Goal: Task Accomplishment & Management: Complete application form

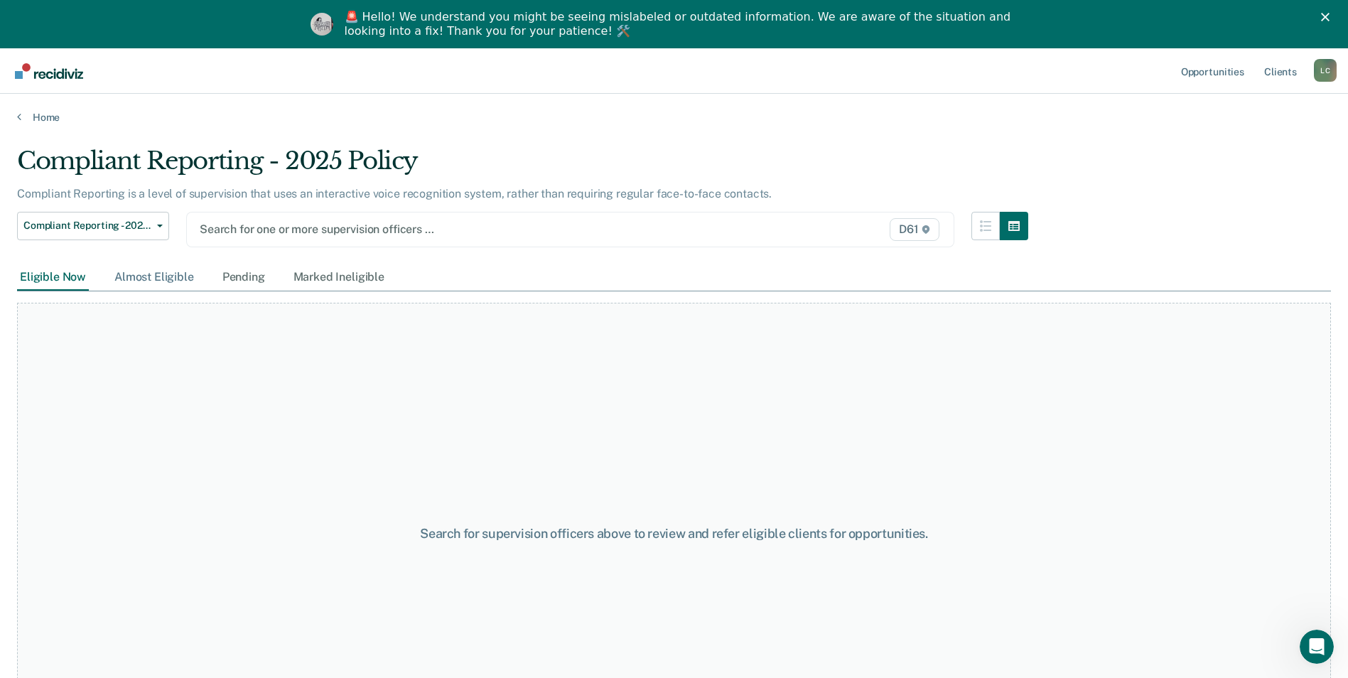
click at [174, 281] on div "Almost Eligible" at bounding box center [154, 277] width 85 height 26
click at [244, 279] on div "Pending" at bounding box center [244, 277] width 48 height 26
click at [173, 283] on div "Almost Eligible" at bounding box center [154, 277] width 85 height 26
click at [99, 278] on div "Eligible Now Almost Eligible Pending Marked Ineligible" at bounding box center [202, 277] width 370 height 26
click at [1062, 511] on div "Search for supervision officers above to review and refer eligible clients for …" at bounding box center [674, 534] width 1314 height 462
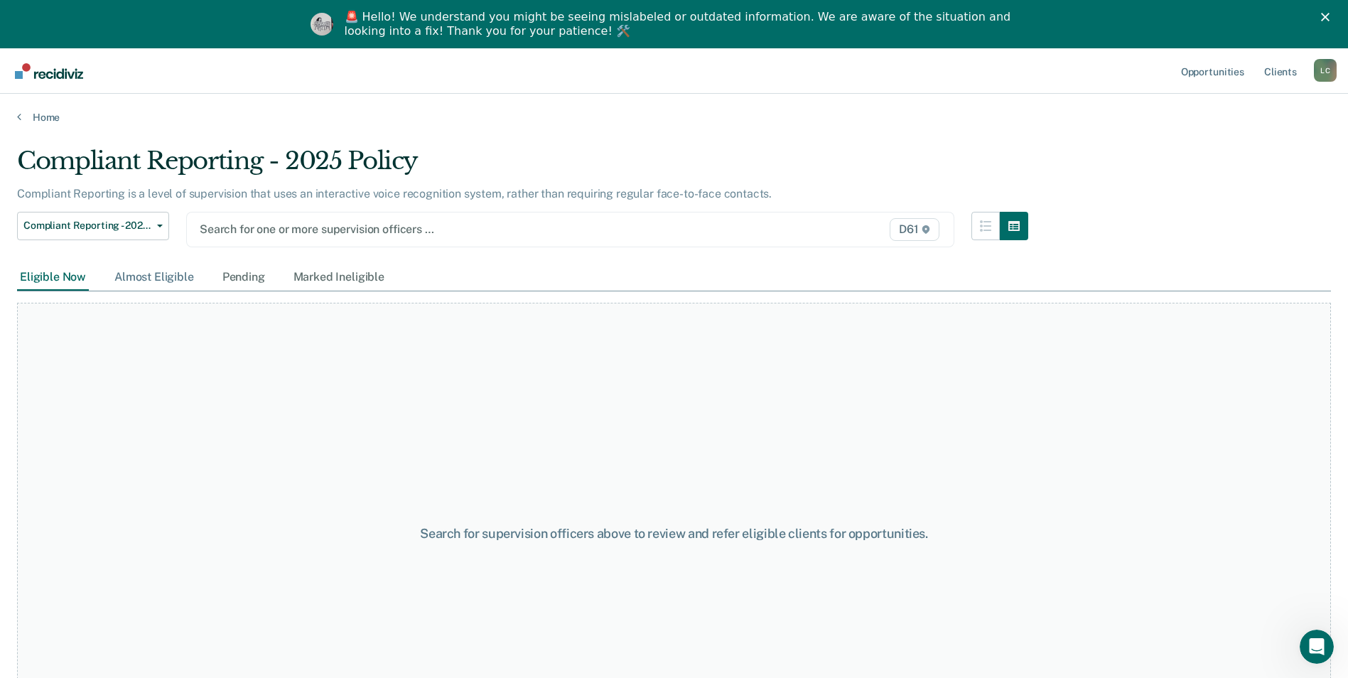
click at [142, 266] on div "Almost Eligible" at bounding box center [154, 277] width 85 height 26
click at [200, 269] on div "Eligible Now Almost Eligible Pending Marked Ineligible" at bounding box center [202, 277] width 370 height 26
click at [207, 270] on div "Eligible Now Almost Eligible Pending Marked Ineligible" at bounding box center [202, 277] width 370 height 26
click at [174, 279] on div "Almost Eligible" at bounding box center [154, 277] width 85 height 26
click at [227, 275] on div "Pending" at bounding box center [244, 277] width 48 height 26
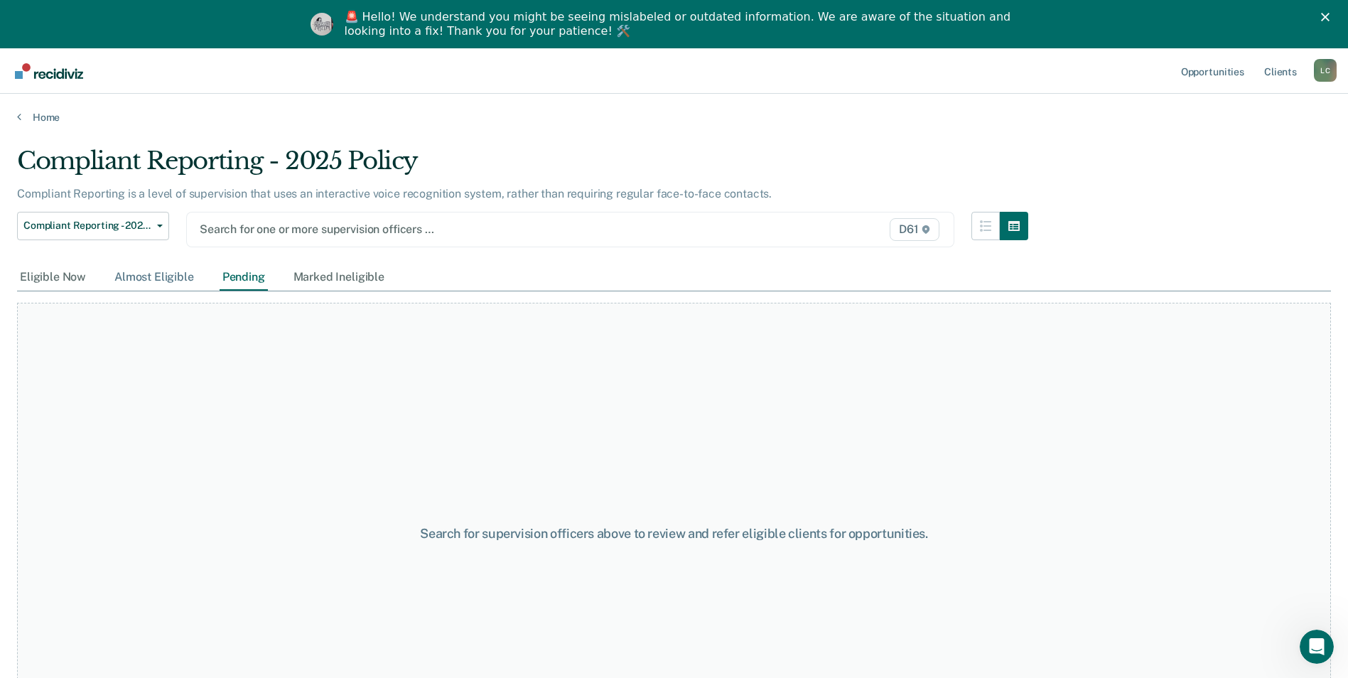
click at [173, 279] on div "Almost Eligible" at bounding box center [154, 277] width 85 height 26
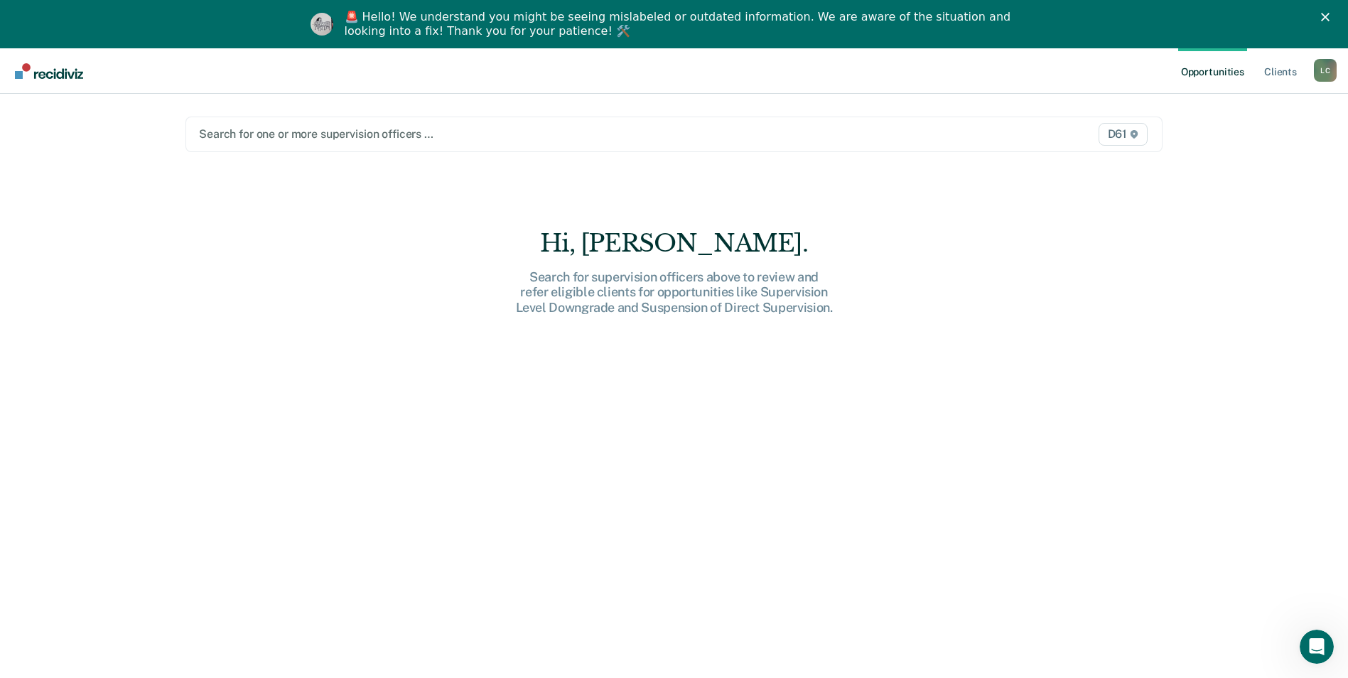
click at [390, 136] on div at bounding box center [531, 134] width 664 height 16
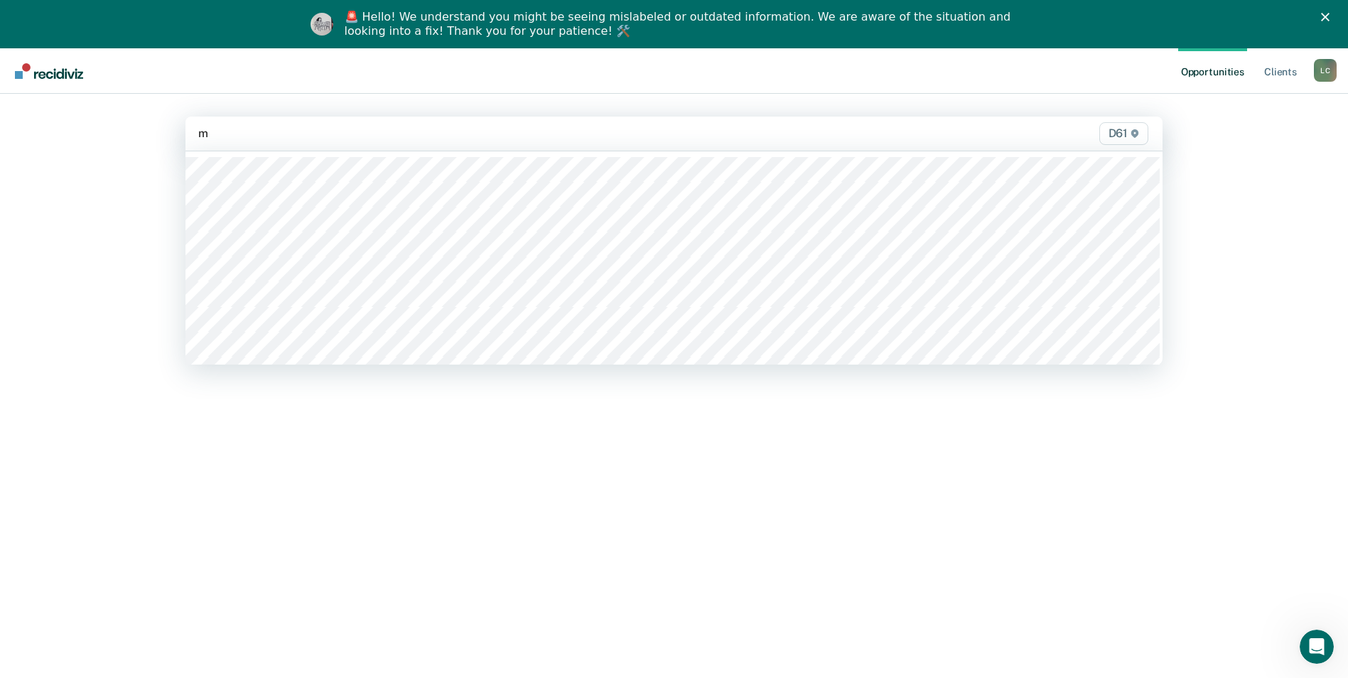
type input "mc"
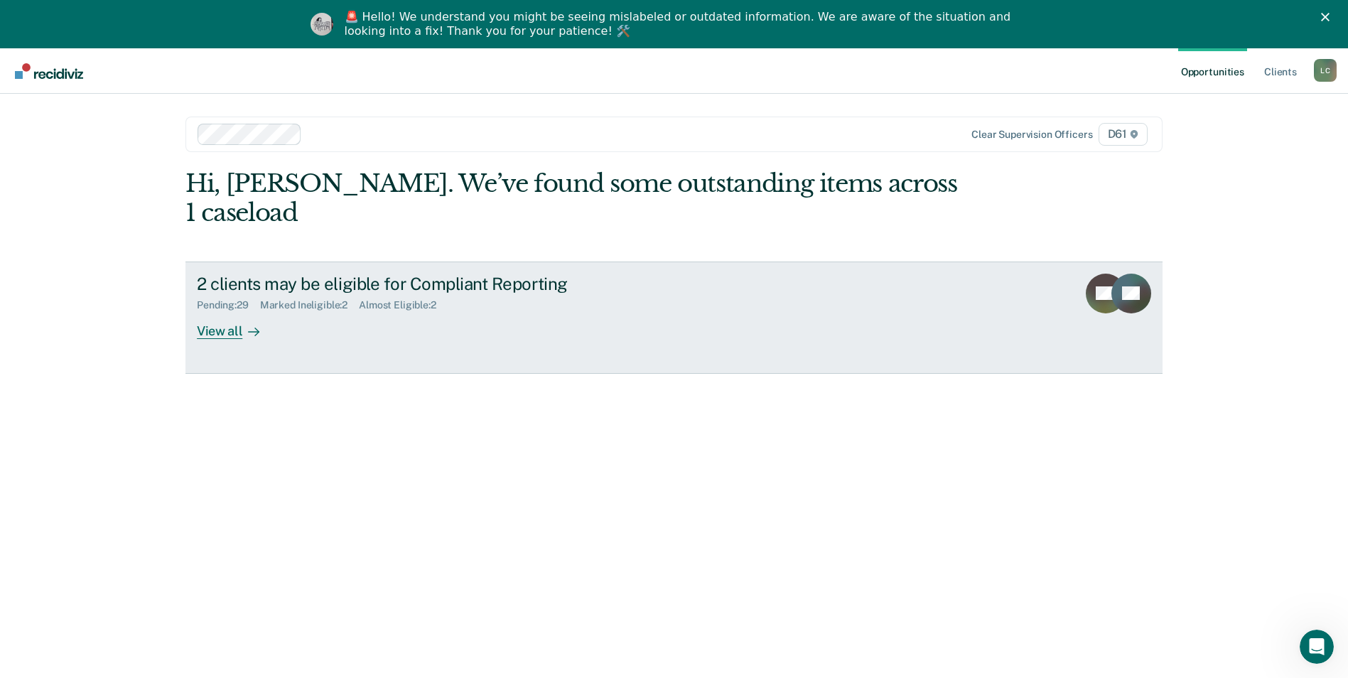
click at [242, 323] on div at bounding box center [250, 331] width 17 height 16
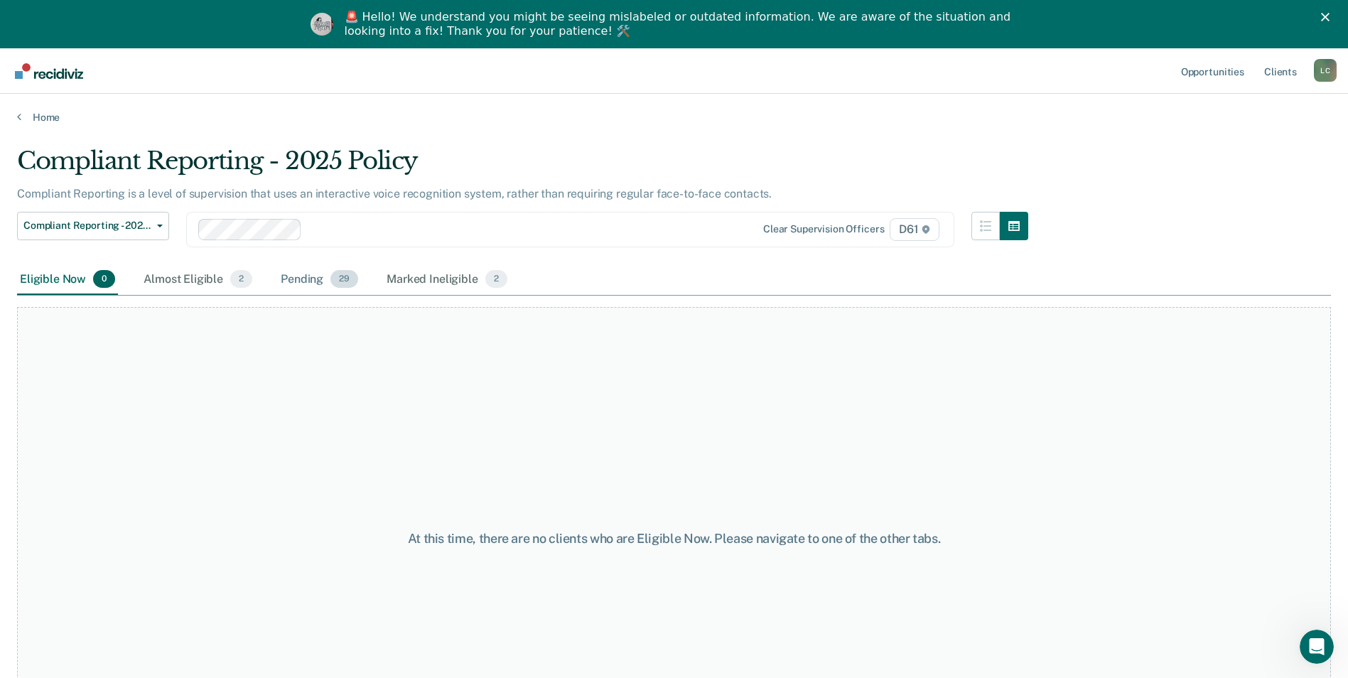
click at [300, 281] on div "Pending 29" at bounding box center [319, 279] width 83 height 31
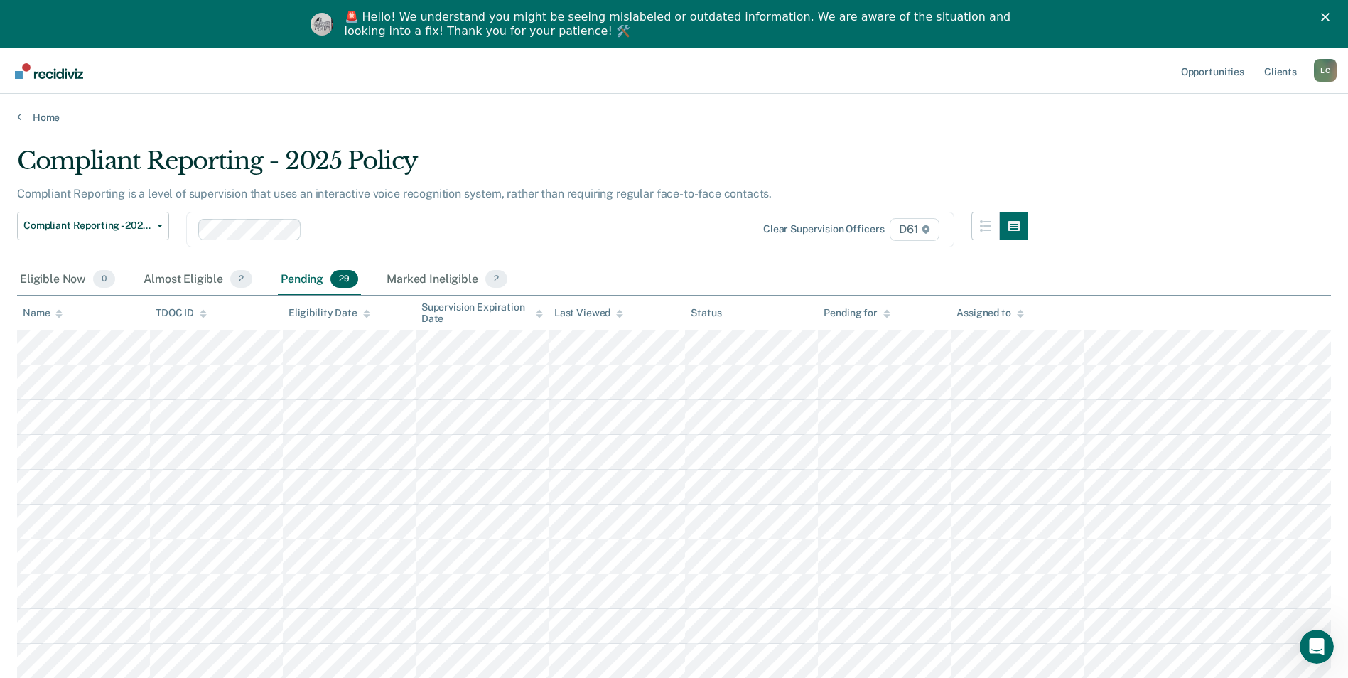
click at [57, 311] on icon at bounding box center [58, 313] width 7 height 9
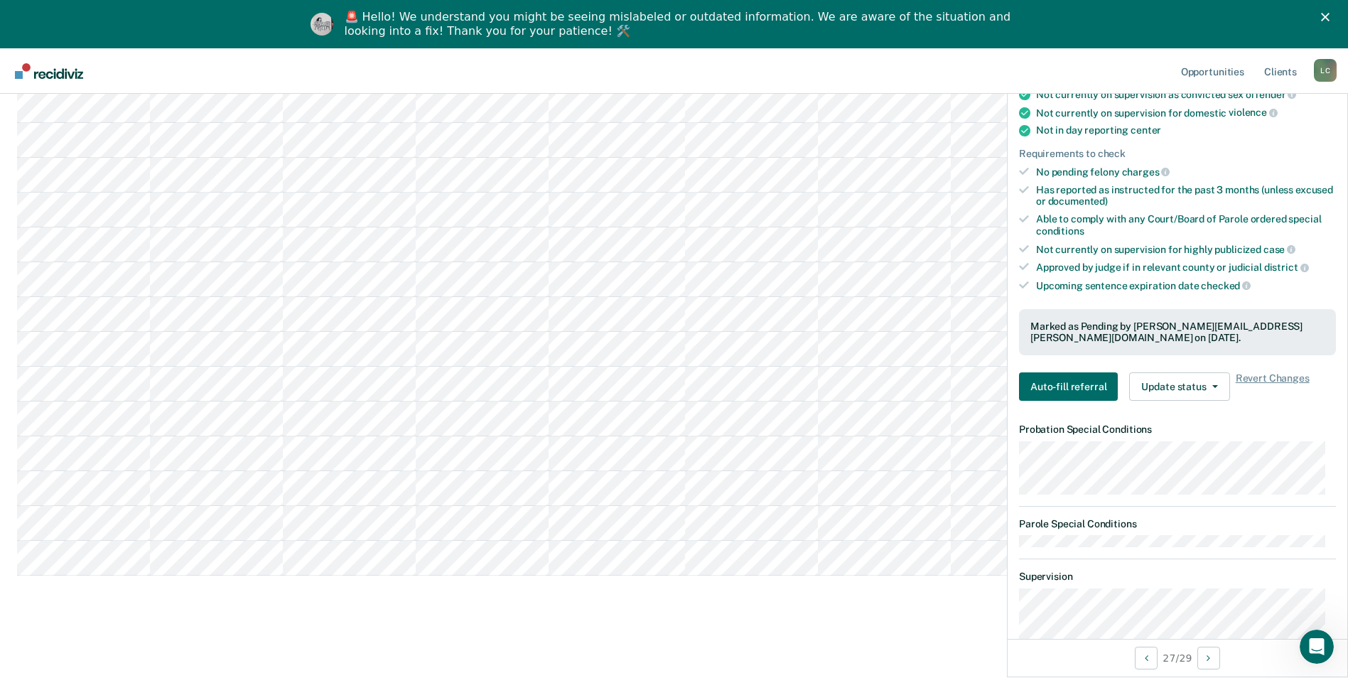
scroll to position [284, 0]
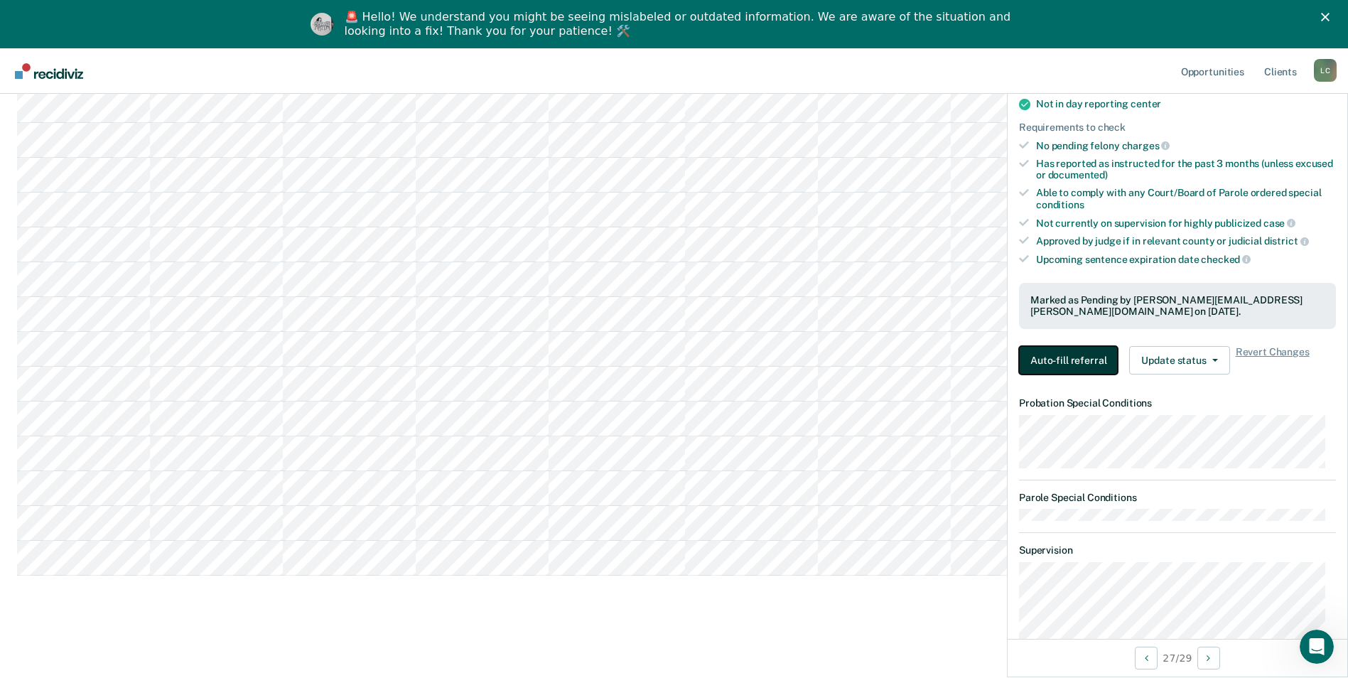
click at [1096, 362] on button "Auto-fill referral" at bounding box center [1068, 360] width 99 height 28
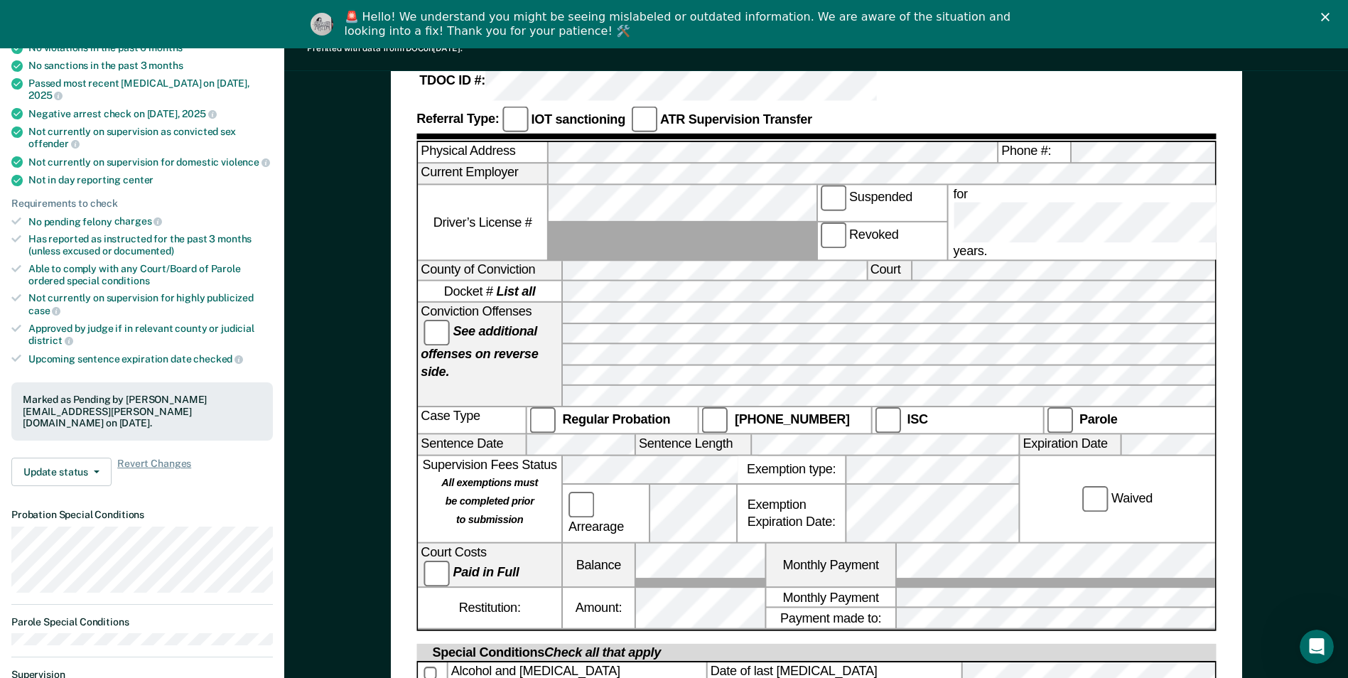
scroll to position [355, 0]
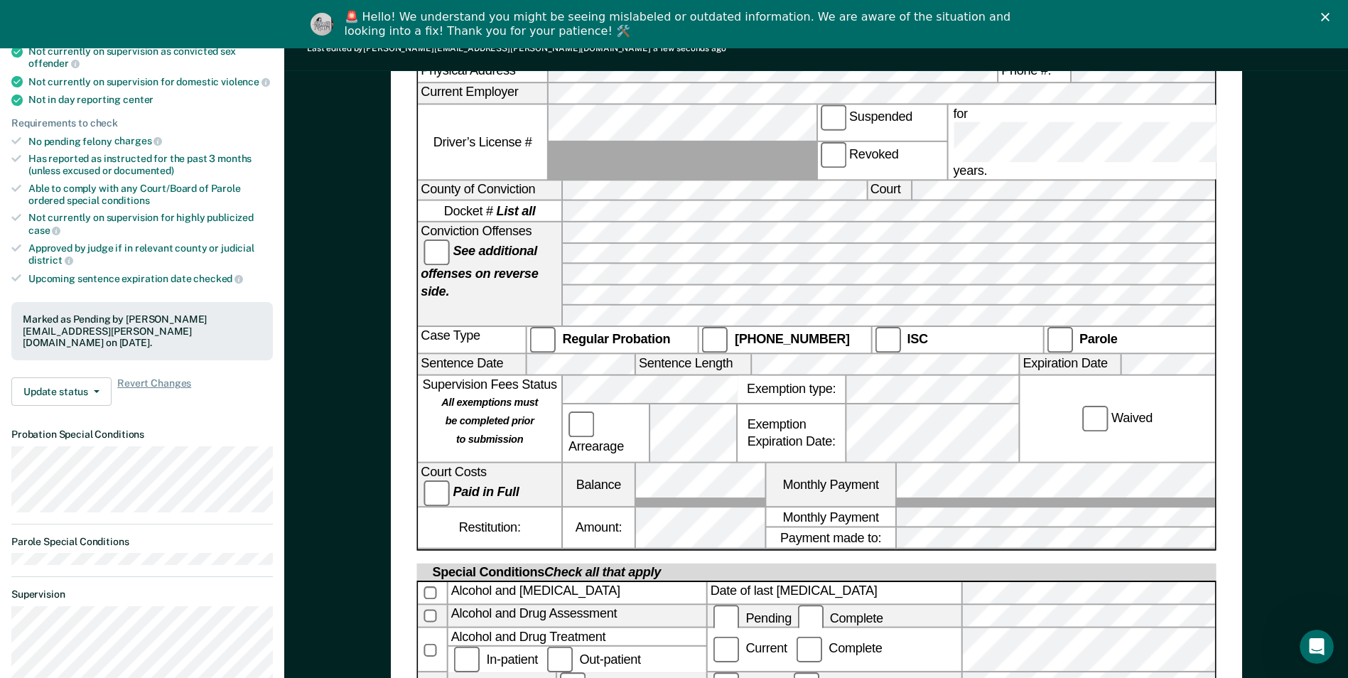
click at [1285, 392] on div "TENNESSEE DEPARTMENT OF CORRECTION COMMUNITY SUPERVISION Telephone Reporting Re…" at bounding box center [816, 525] width 1064 height 1489
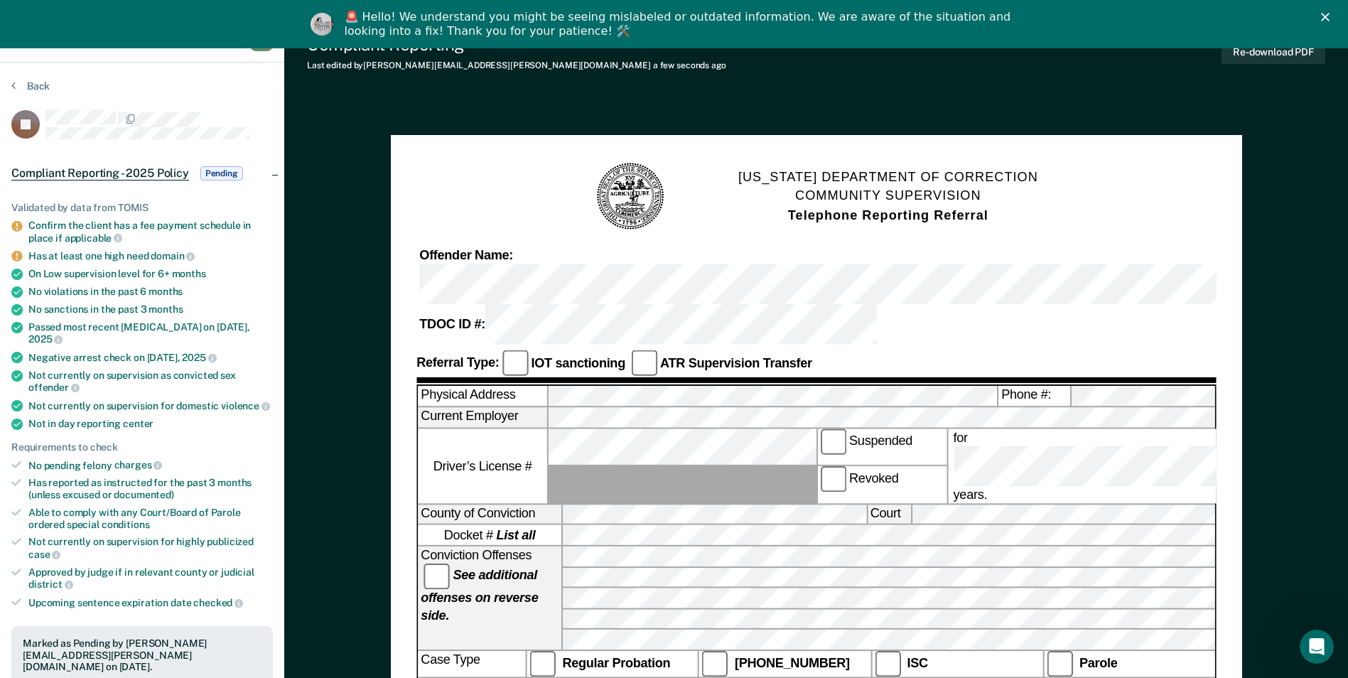
scroll to position [0, 0]
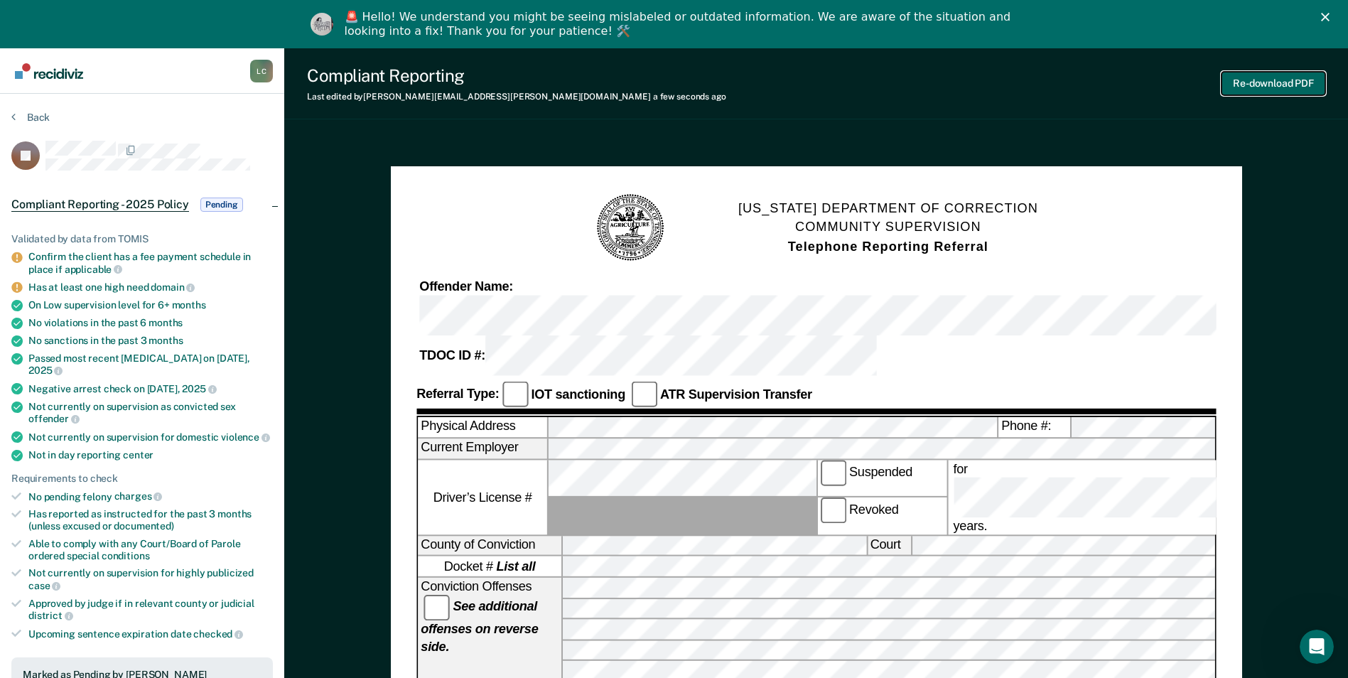
click at [1268, 78] on button "Re-download PDF" at bounding box center [1274, 83] width 104 height 23
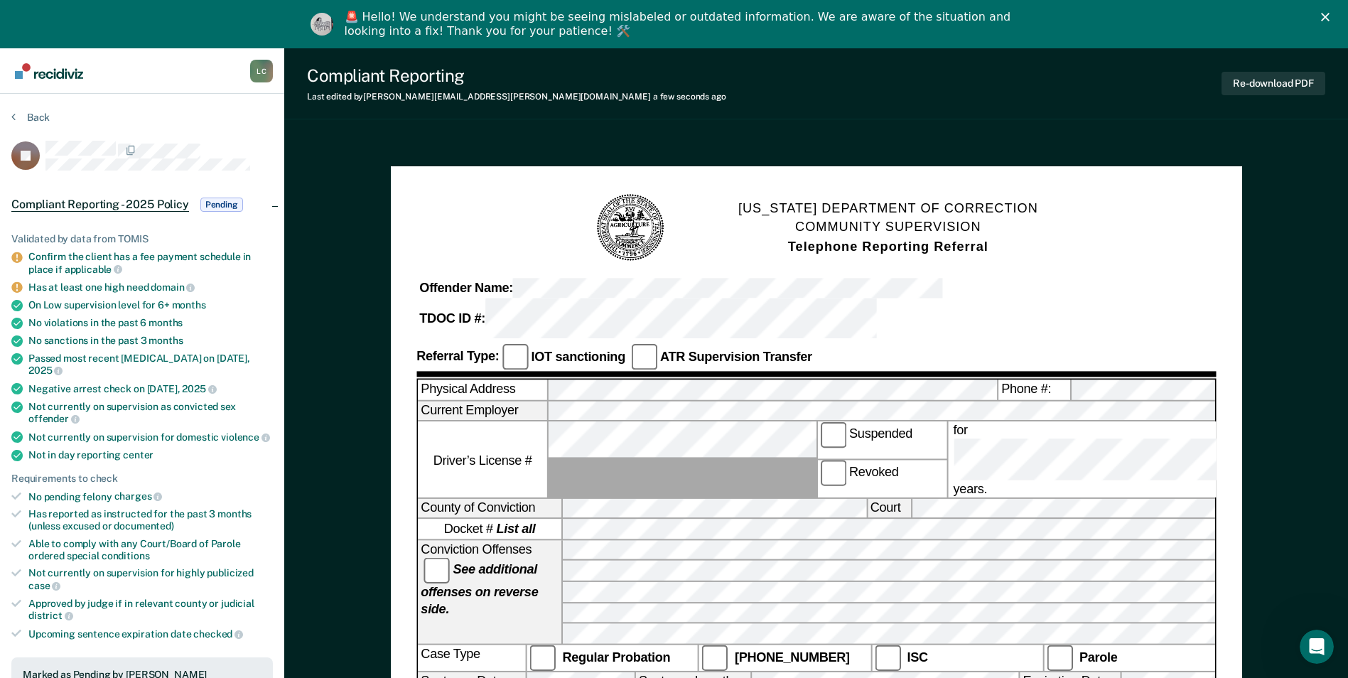
click at [1335, 21] on div "🚨 Hello! We understand you might be seeing mislabeled or outdated information. …" at bounding box center [674, 24] width 1348 height 37
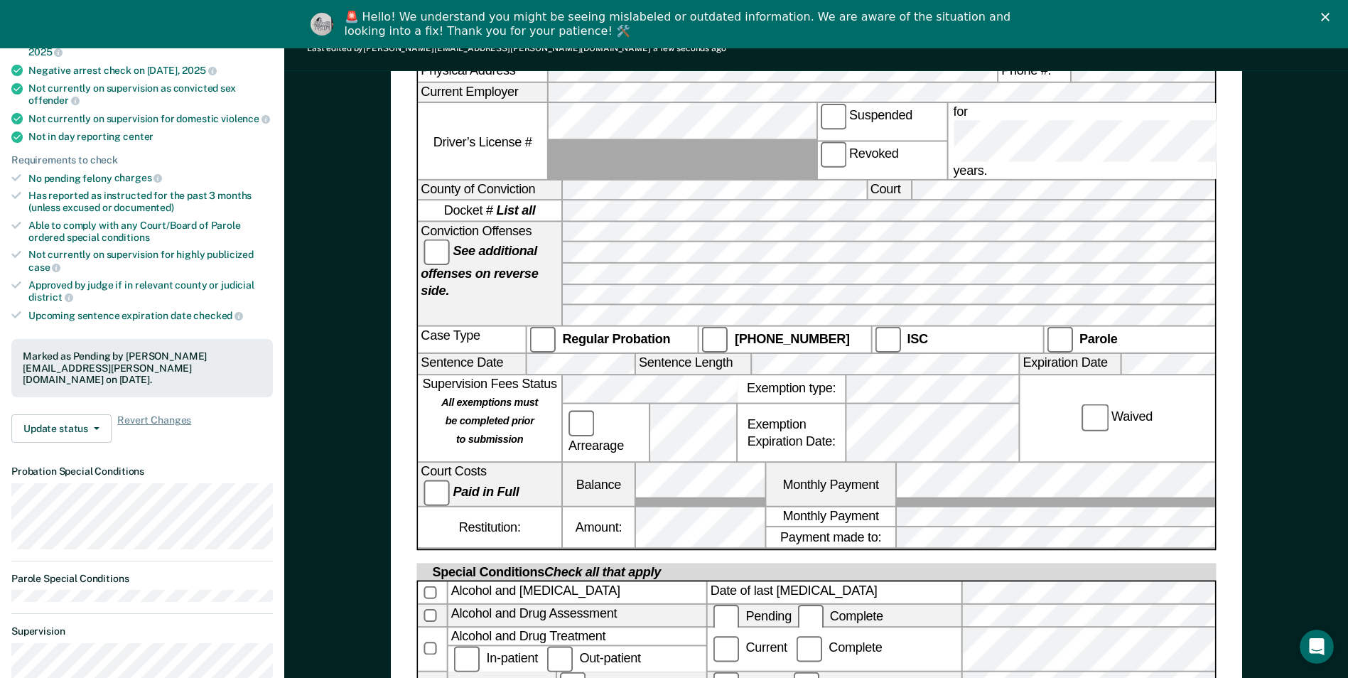
scroll to position [355, 0]
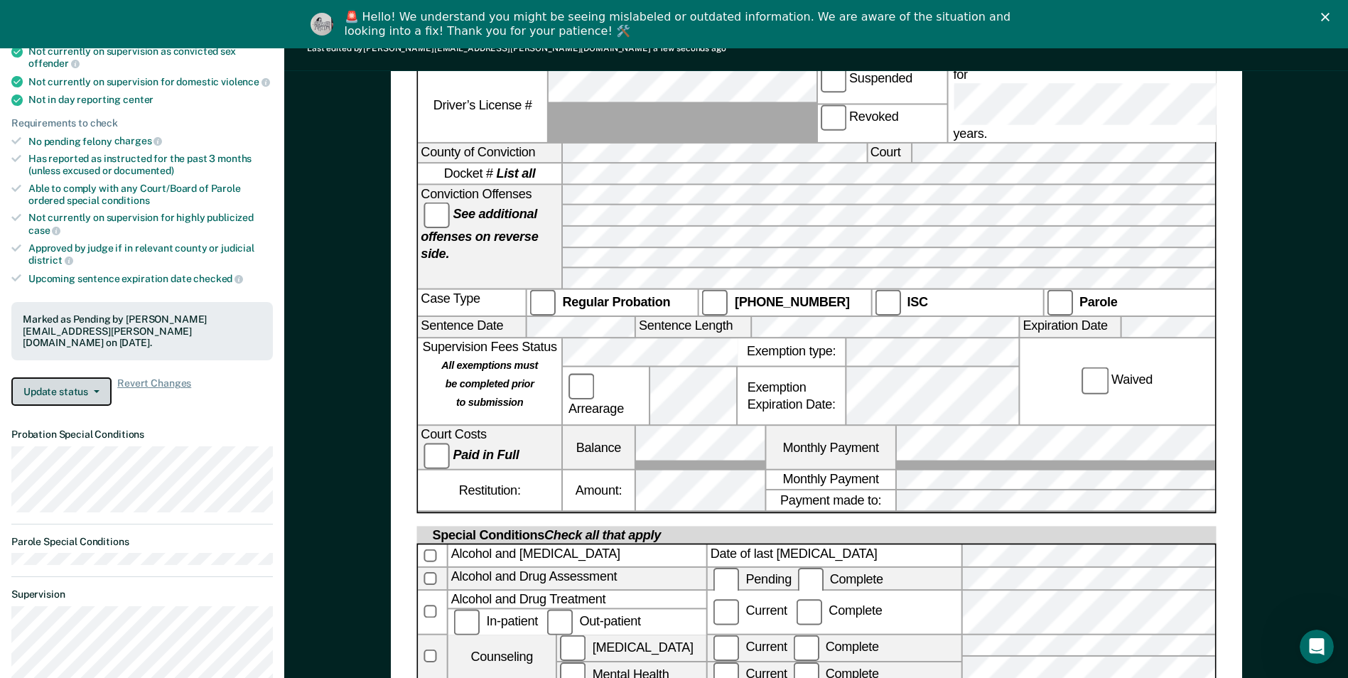
click at [106, 377] on button "Update status" at bounding box center [61, 391] width 100 height 28
click at [94, 377] on button "Update status" at bounding box center [61, 391] width 100 height 28
click at [192, 400] on article "JY Compliant Reporting - 2025 Policy Pending Validated by data from TOMIS Confi…" at bounding box center [141, 481] width 261 height 1392
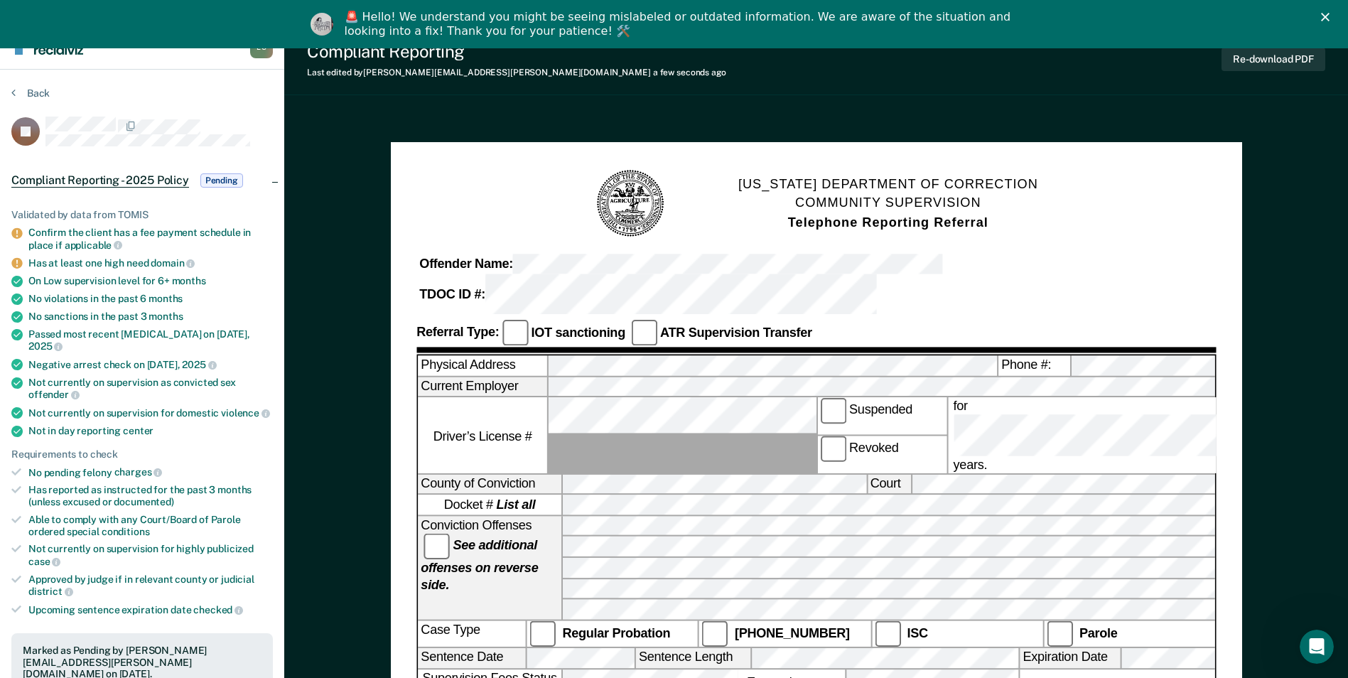
scroll to position [0, 0]
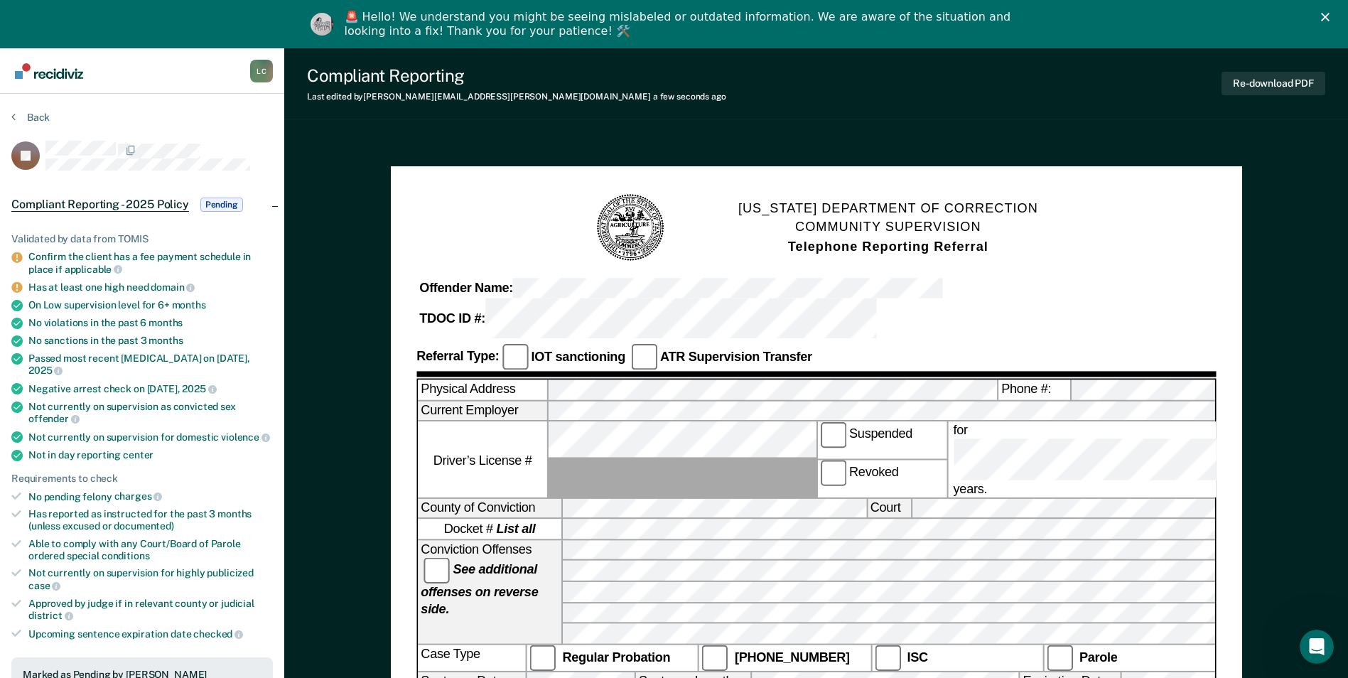
click at [1335, 17] on div "Close" at bounding box center [1328, 17] width 14 height 9
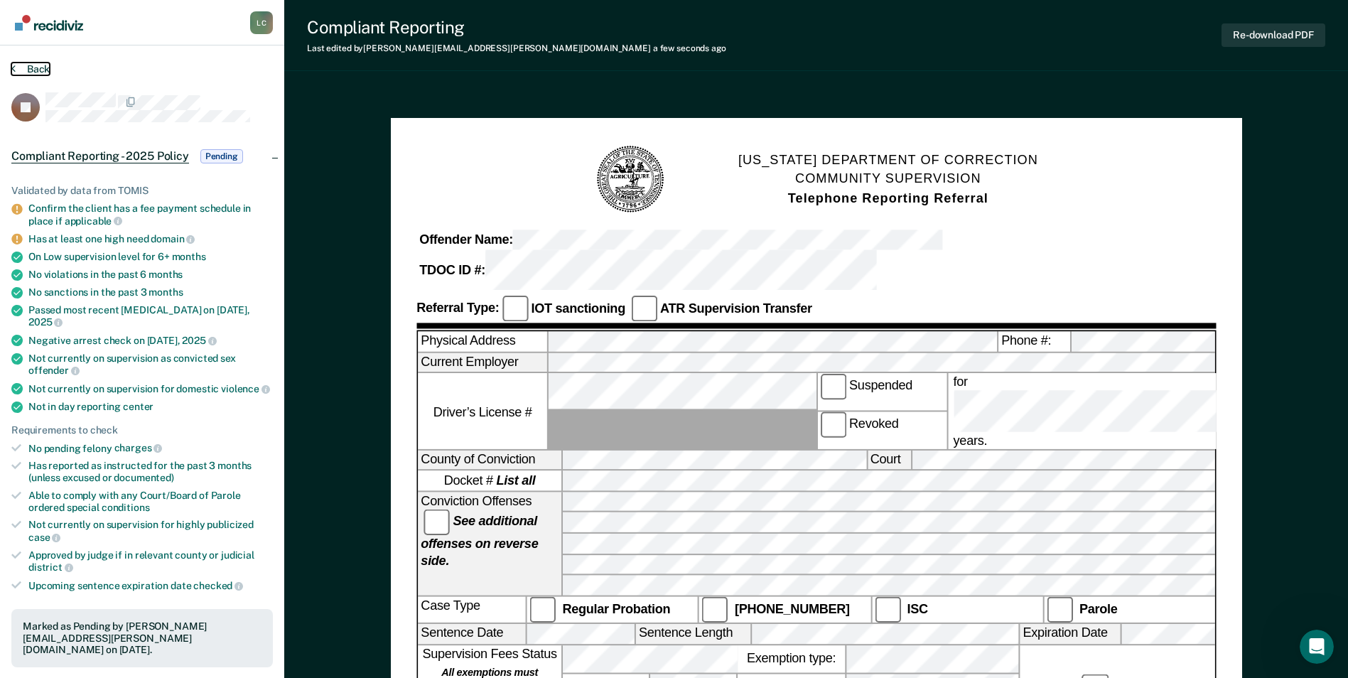
click at [45, 72] on button "Back" at bounding box center [30, 69] width 38 height 13
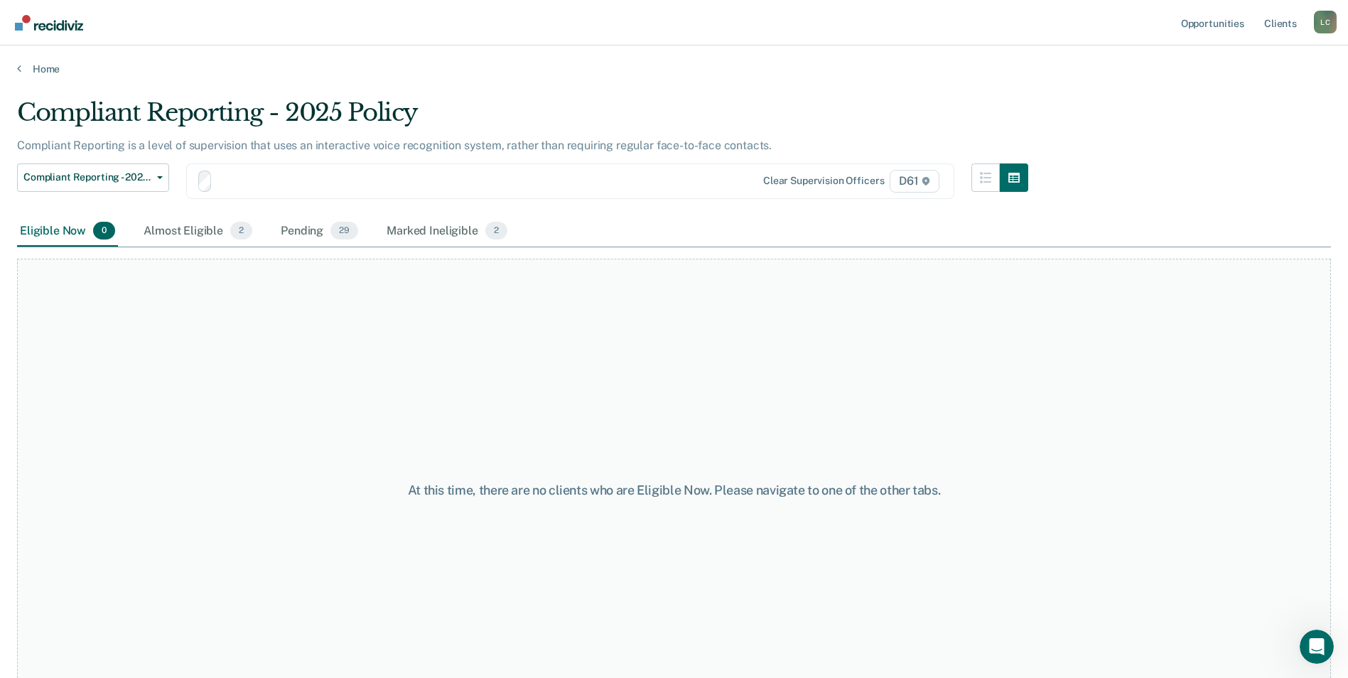
scroll to position [43, 0]
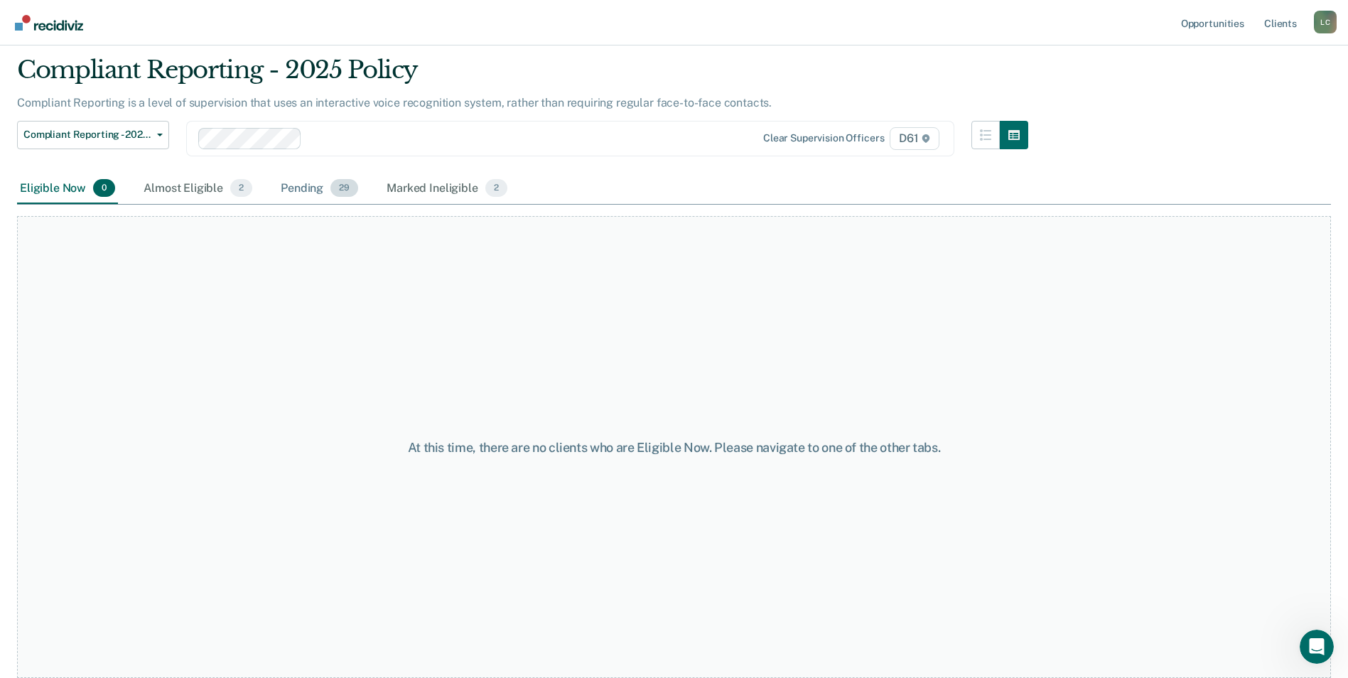
click at [281, 188] on div "Pending 29" at bounding box center [319, 188] width 83 height 31
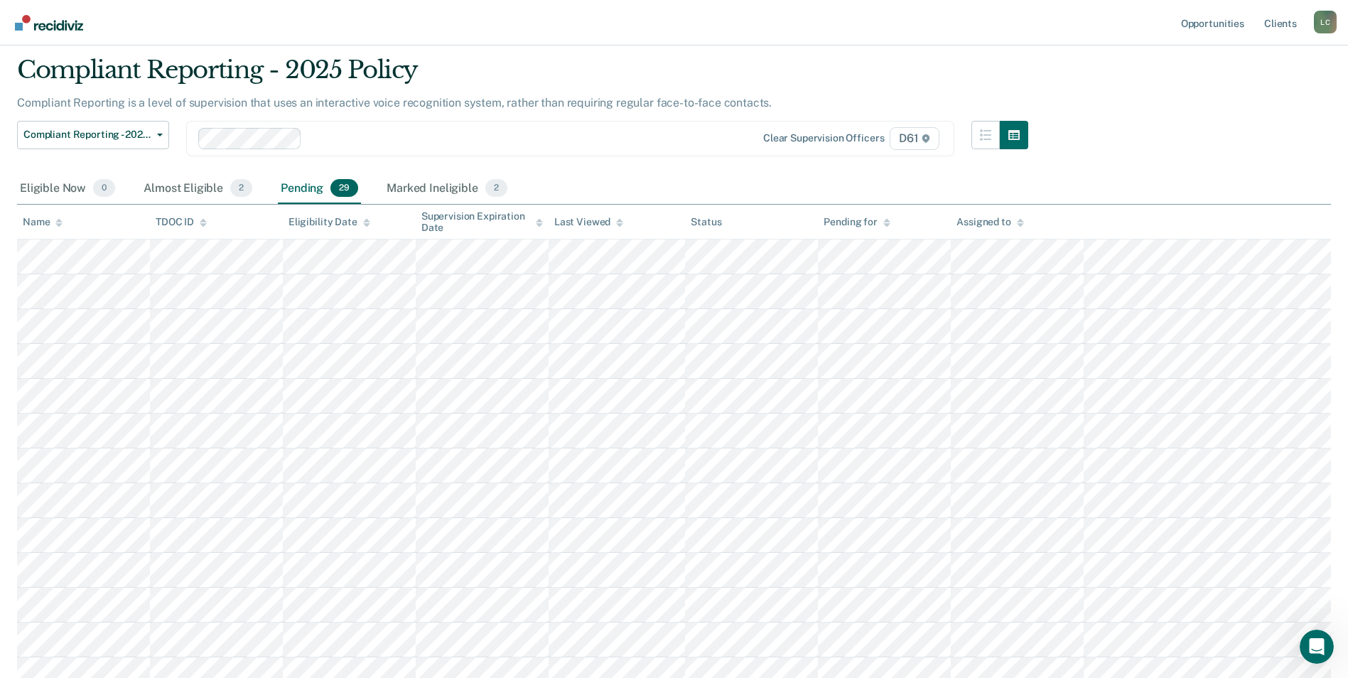
click at [57, 217] on div at bounding box center [58, 222] width 7 height 12
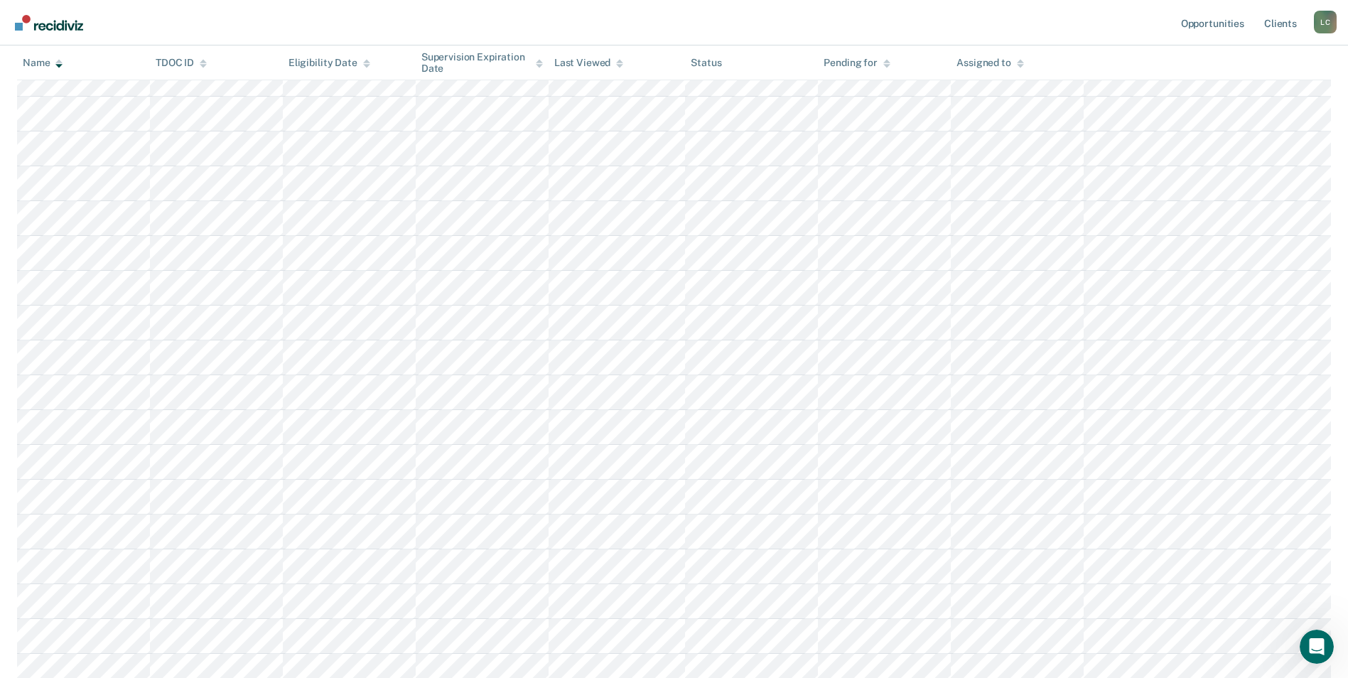
scroll to position [497, 0]
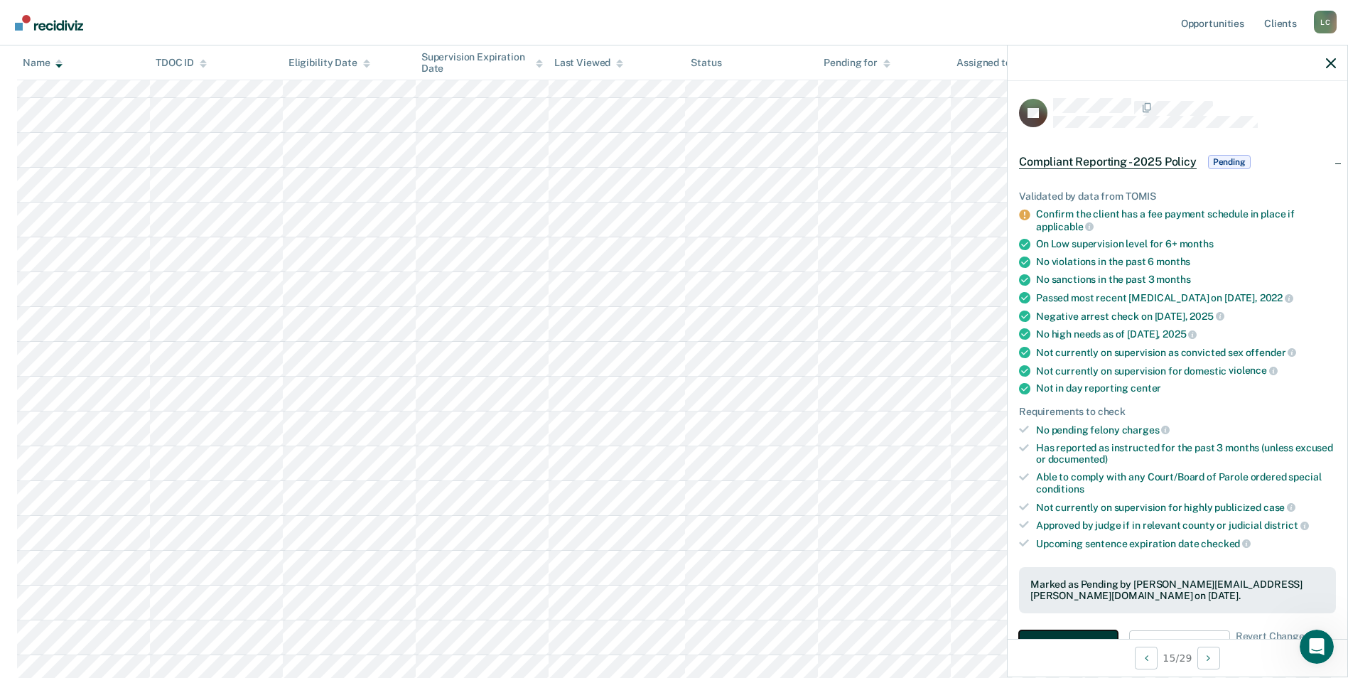
click at [1099, 630] on button "Auto-fill referral" at bounding box center [1068, 644] width 99 height 28
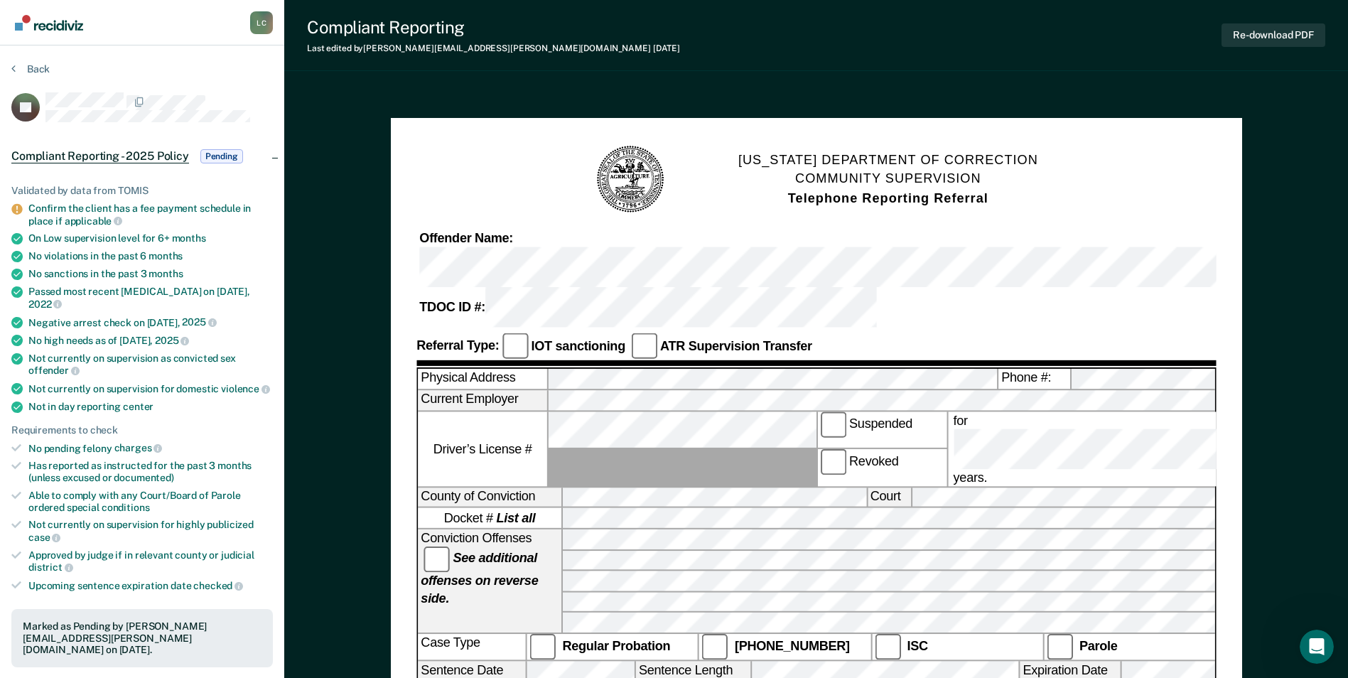
click at [1148, 136] on div "TENNESSEE DEPARTMENT OF CORRECTION COMMUNITY SUPERVISION Telephone Reporting Re…" at bounding box center [816, 672] width 851 height 1109
click at [37, 65] on button "Back" at bounding box center [30, 69] width 38 height 13
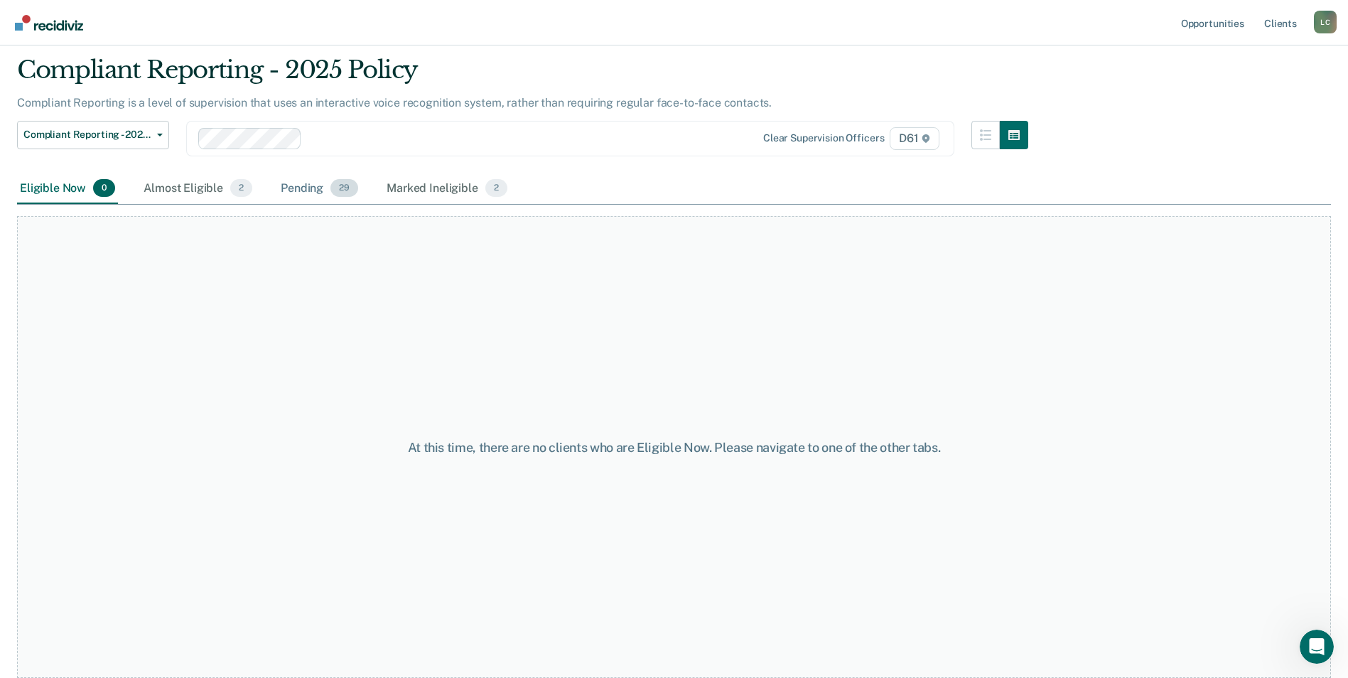
click at [300, 190] on div "Pending 29" at bounding box center [319, 188] width 83 height 31
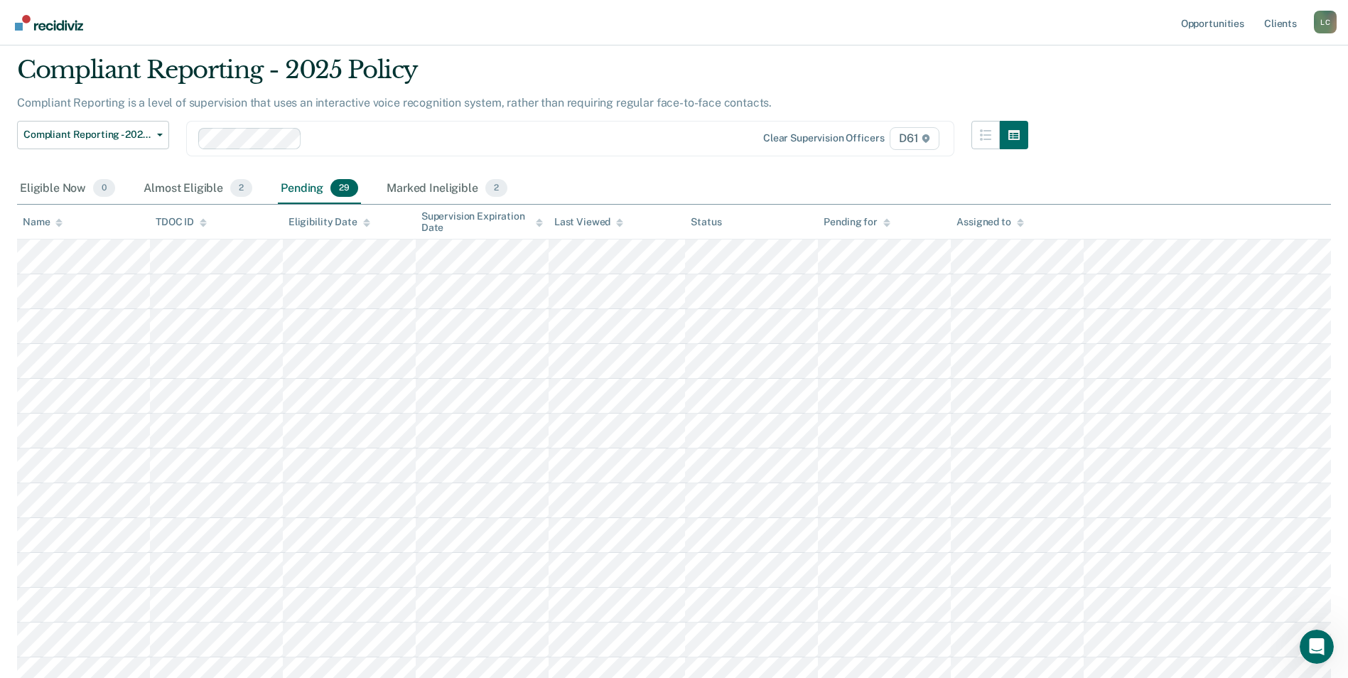
click at [53, 218] on div "Name" at bounding box center [43, 222] width 40 height 12
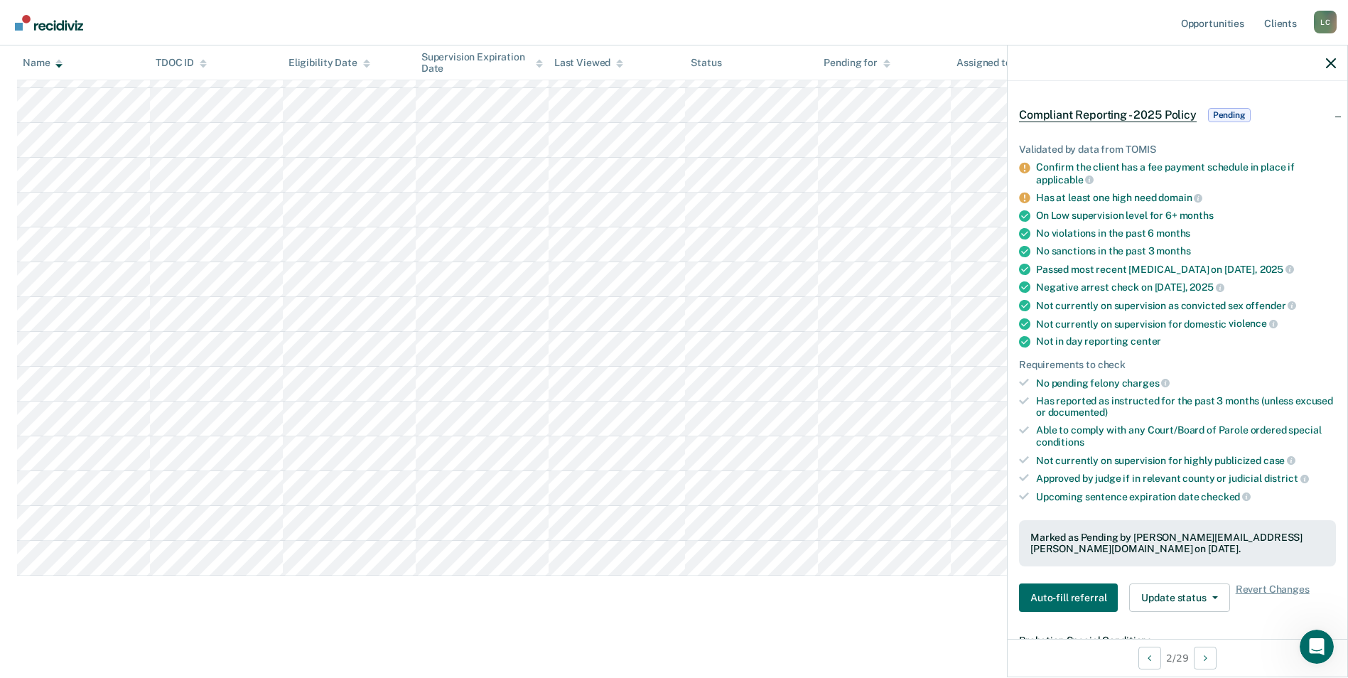
scroll to position [71, 0]
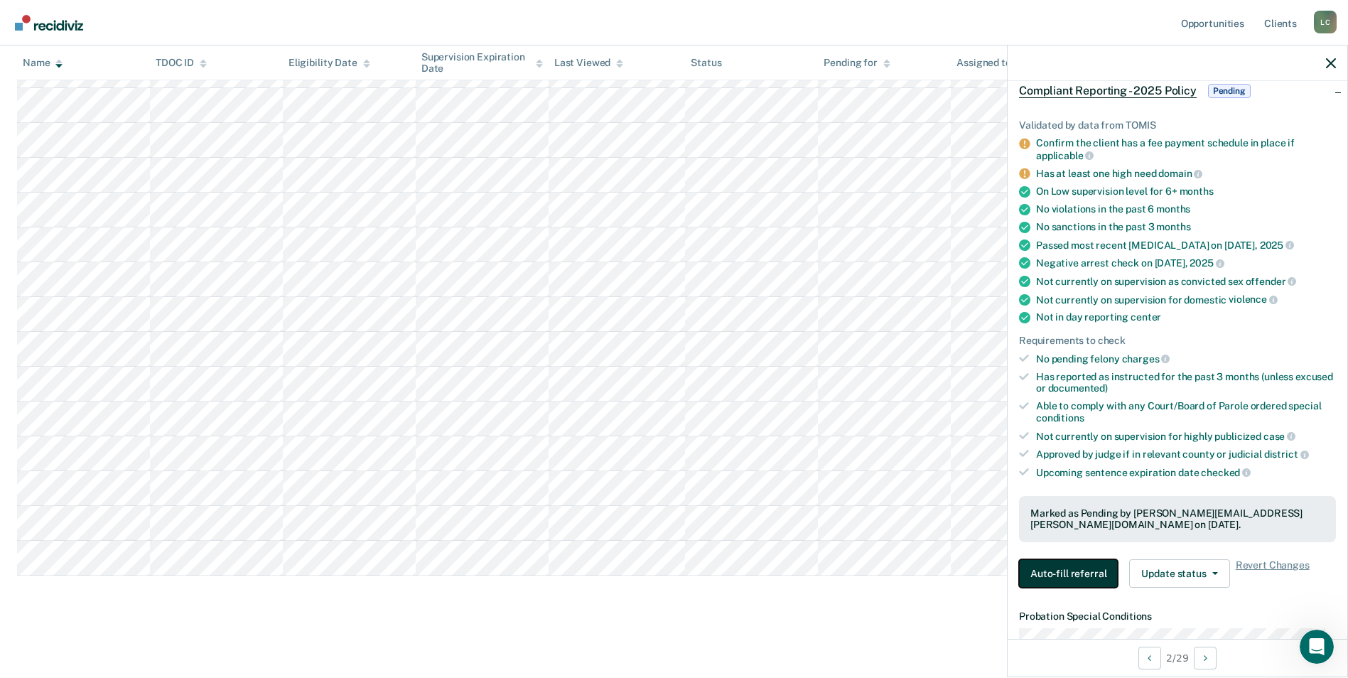
click at [1068, 573] on button "Auto-fill referral" at bounding box center [1068, 573] width 99 height 28
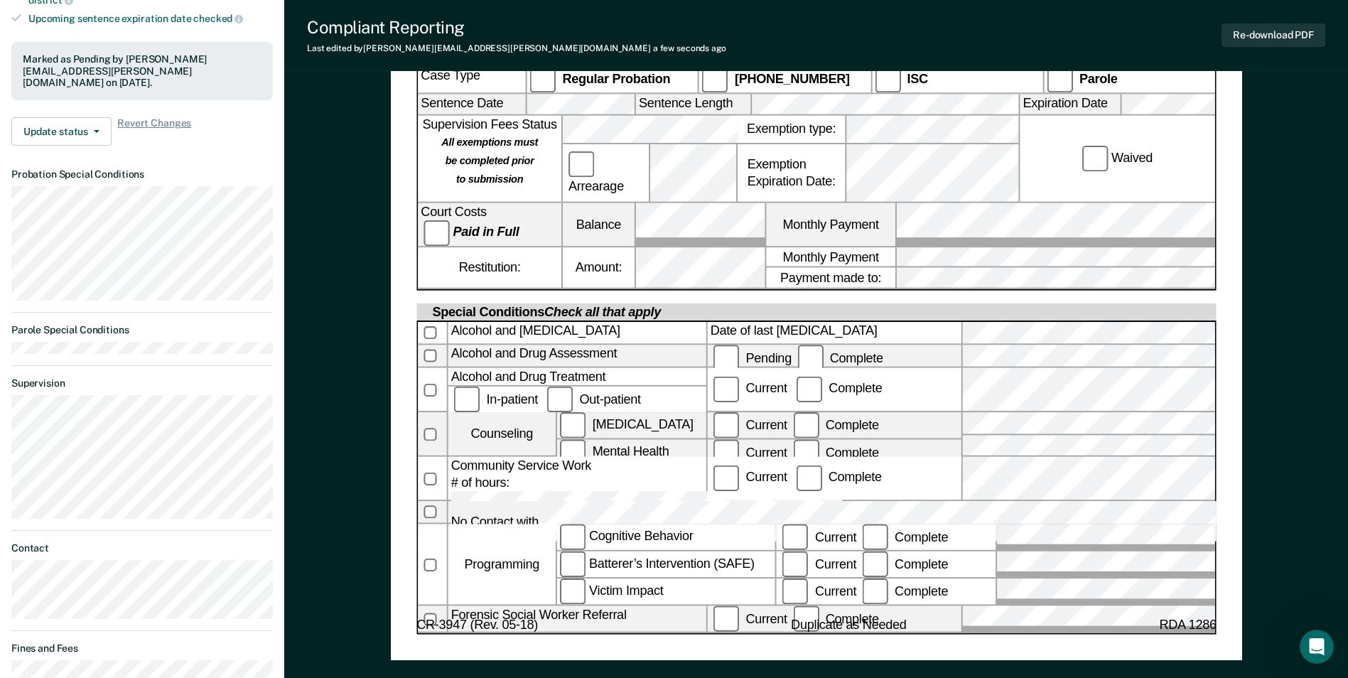
scroll to position [568, 0]
